Goal: Task Accomplishment & Management: Check status

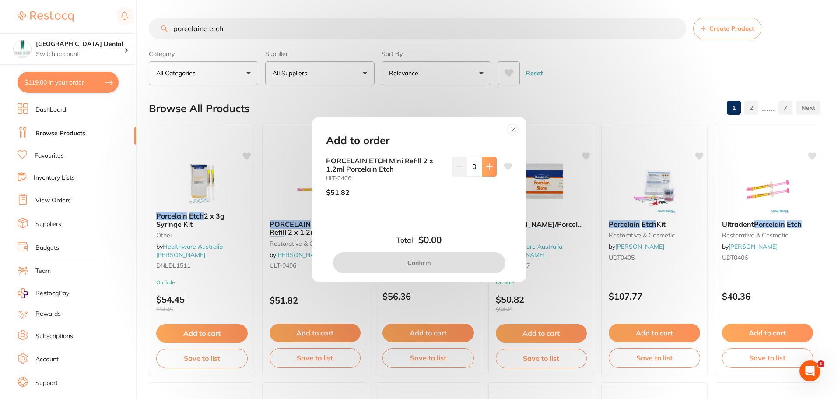
click at [486, 168] on icon at bounding box center [489, 166] width 7 height 7
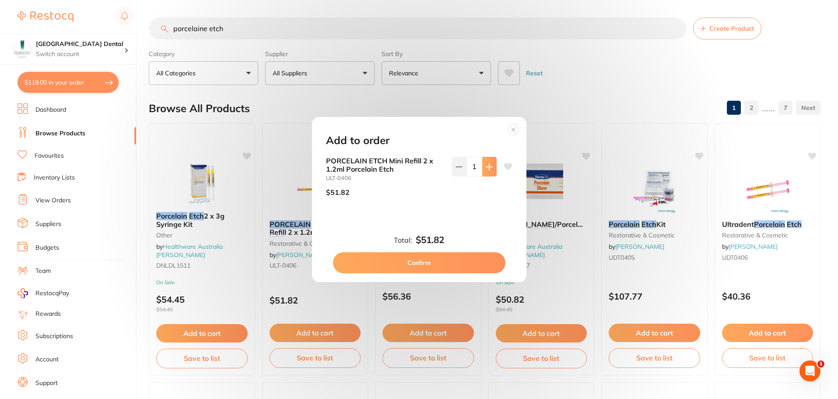
click at [486, 168] on icon at bounding box center [489, 166] width 7 height 7
type input "2"
click at [428, 263] on button "Confirm" at bounding box center [419, 262] width 172 height 21
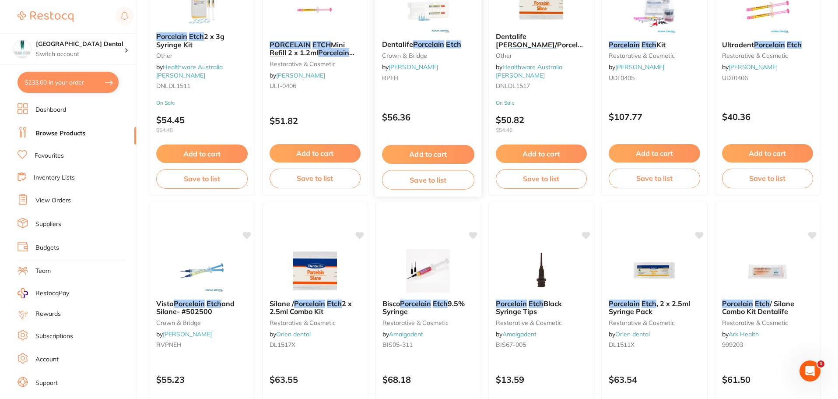
scroll to position [44, 0]
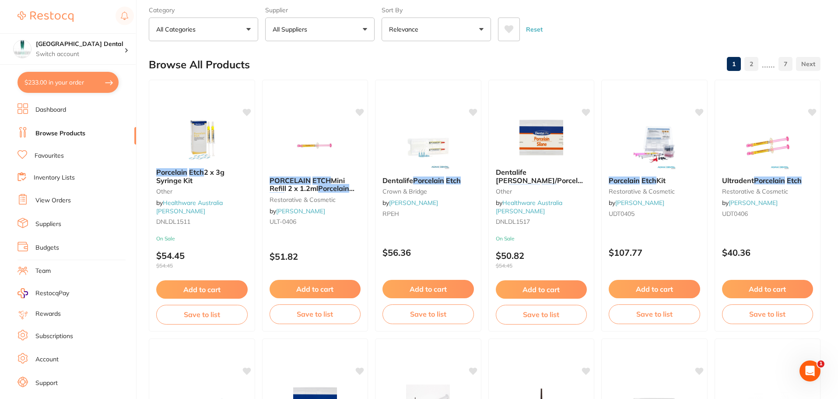
click at [60, 78] on button "$233.00 in your order" at bounding box center [68, 82] width 101 height 21
checkbox input "true"
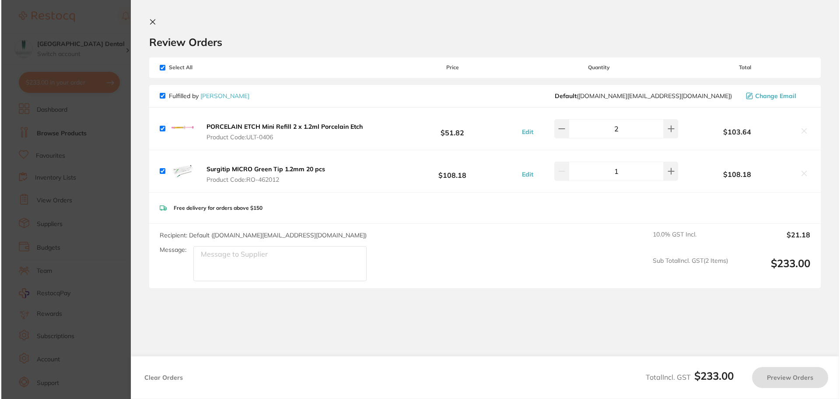
scroll to position [0, 0]
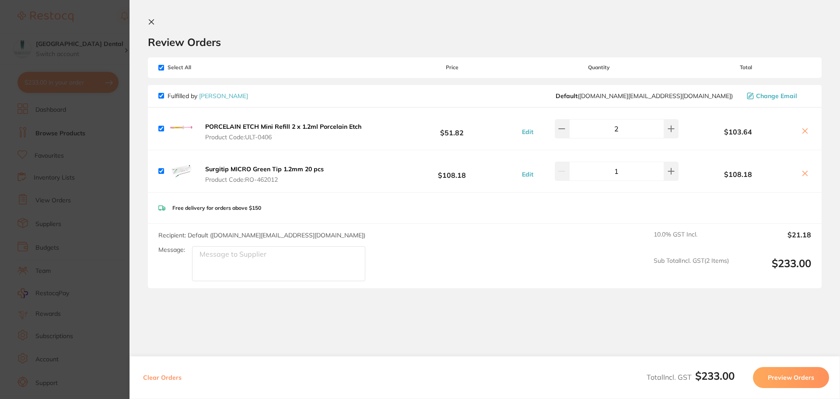
click at [150, 20] on icon at bounding box center [151, 21] width 7 height 7
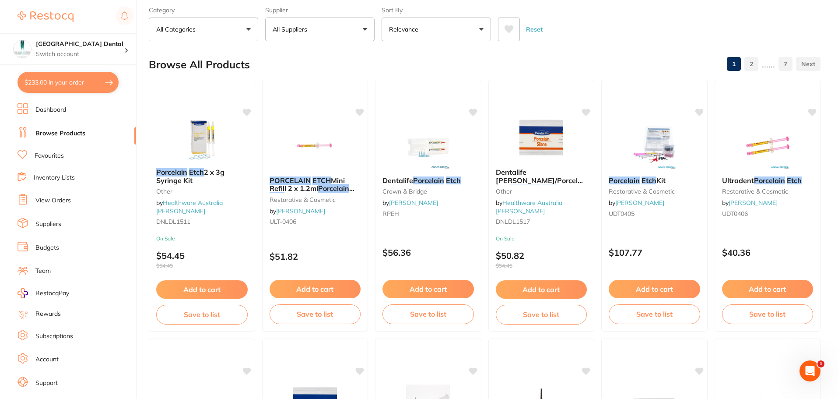
click at [56, 199] on link "View Orders" at bounding box center [52, 200] width 35 height 9
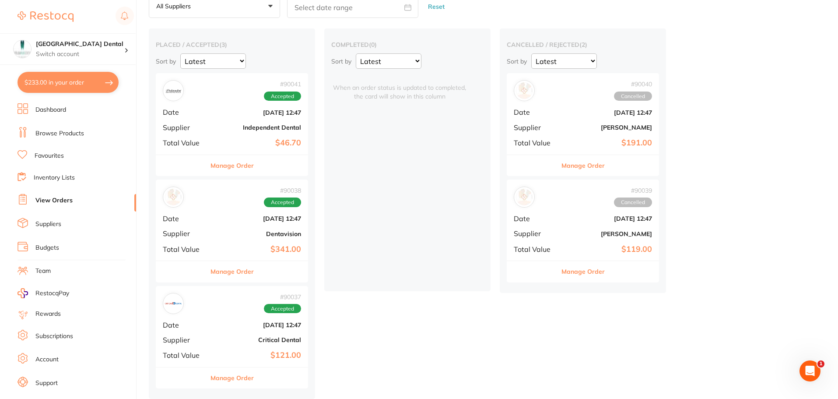
scroll to position [51, 0]
click at [241, 377] on button "Manage Order" at bounding box center [231, 377] width 43 height 21
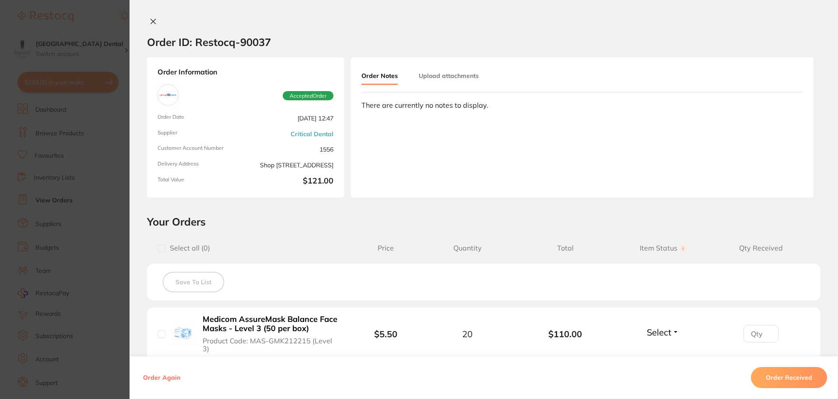
click at [151, 21] on icon at bounding box center [153, 21] width 5 height 5
